Goal: Find specific page/section

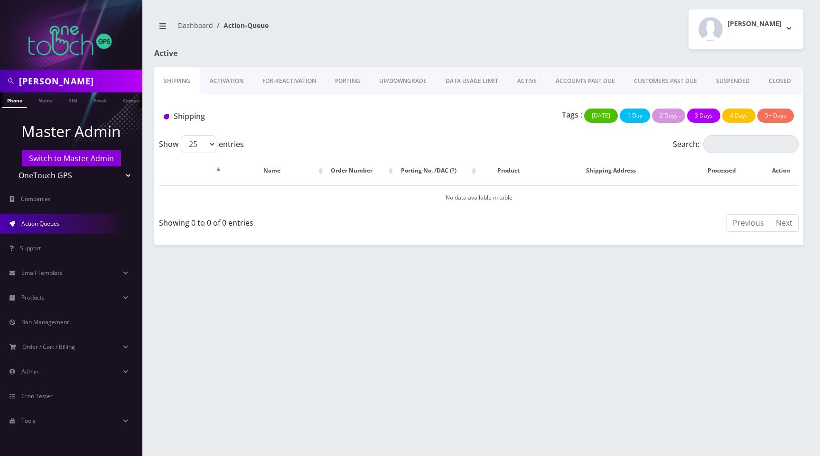
click at [589, 40] on div "[PERSON_NAME] Logout" at bounding box center [645, 28] width 332 height 39
click at [585, 22] on div "[PERSON_NAME] Logout" at bounding box center [645, 28] width 332 height 39
click at [465, 52] on div at bounding box center [589, 58] width 442 height 19
click at [518, 79] on link "ACTIVE" at bounding box center [527, 81] width 38 height 28
